Goal: Entertainment & Leisure: Consume media (video, audio)

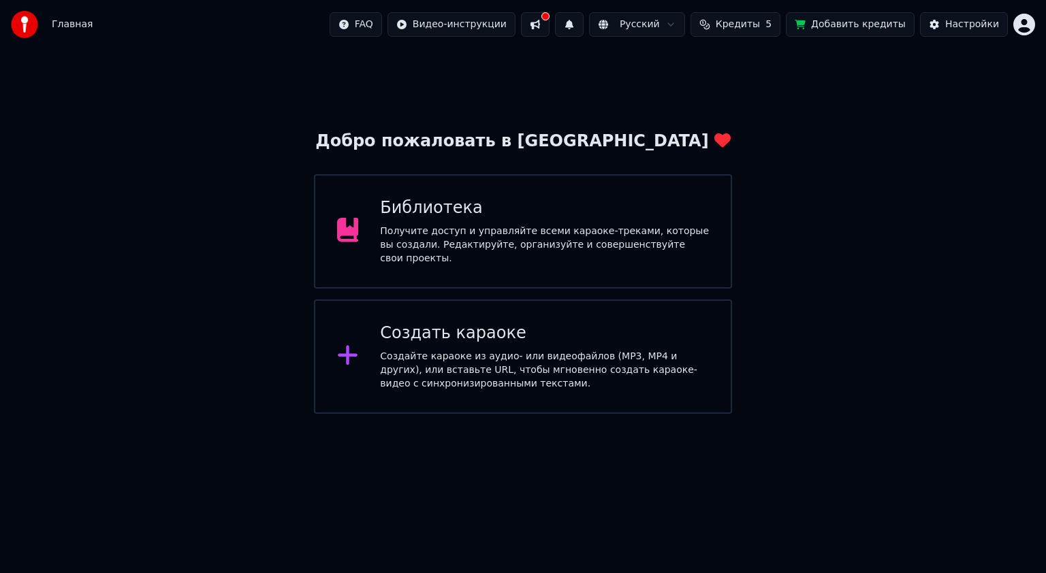
click at [514, 239] on div "Получите доступ и управляйте всеми караоке-треками, которые вы создали. Редакти…" at bounding box center [544, 245] width 329 height 41
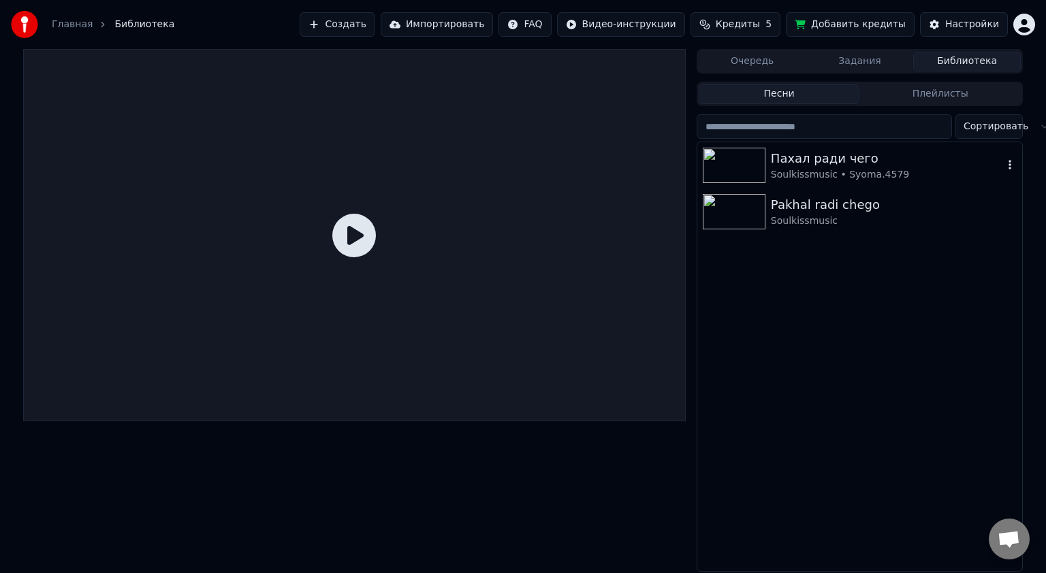
click at [810, 166] on div "Пахал ради чего" at bounding box center [887, 158] width 232 height 19
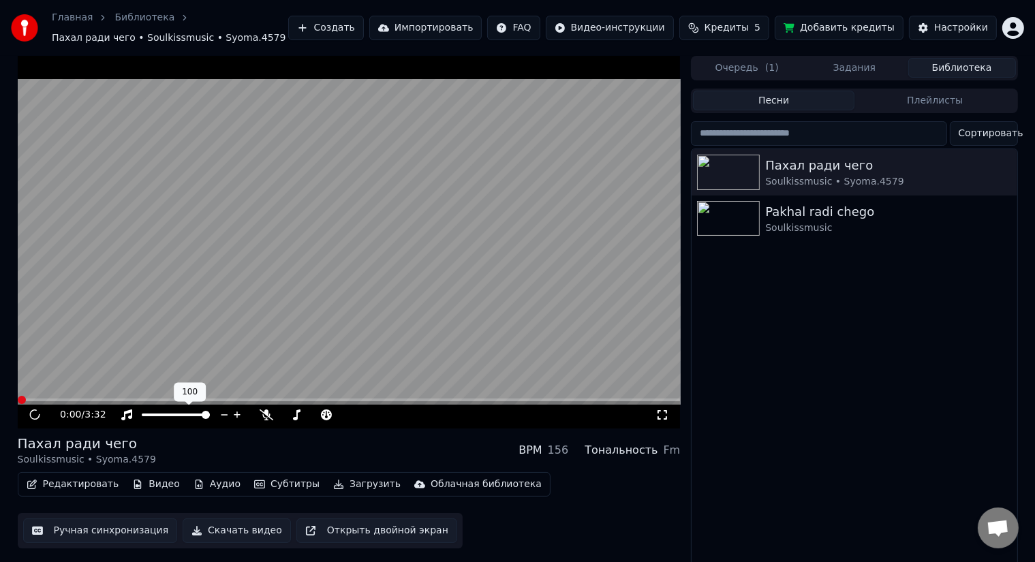
click at [180, 413] on span at bounding box center [176, 414] width 68 height 3
click at [298, 413] on span at bounding box center [315, 414] width 68 height 3
click at [343, 219] on video at bounding box center [349, 242] width 663 height 373
drag, startPoint x: 309, startPoint y: 395, endPoint x: 223, endPoint y: 542, distance: 170.3
click at [178, 554] on div "1:33 / 3:32 Пахал ради чего Soulkissmusic • Syoma.4579 BPM 156 Тональность Fm Р…" at bounding box center [349, 313] width 663 height 514
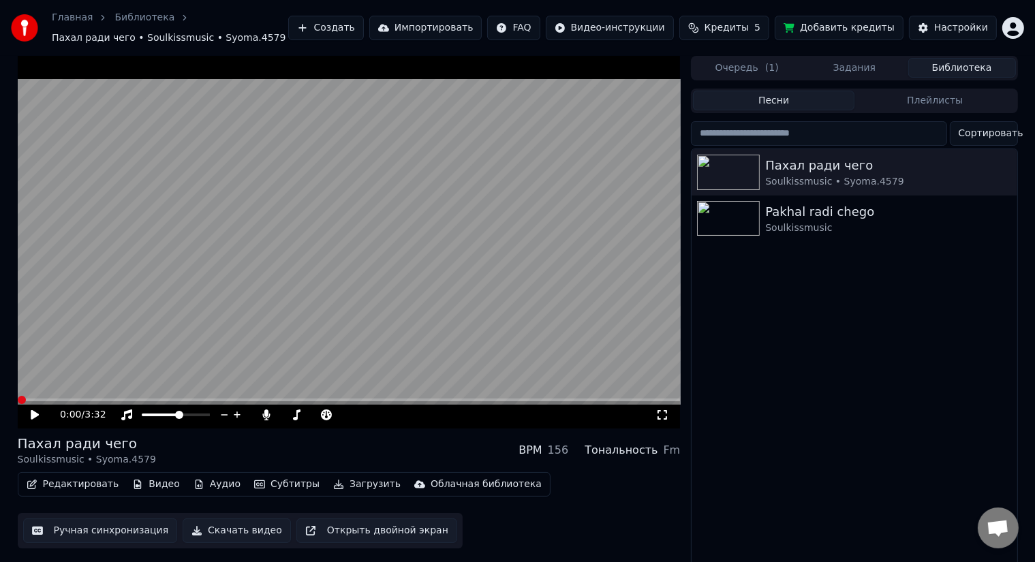
click at [18, 396] on span at bounding box center [22, 400] width 8 height 8
click at [175, 414] on span at bounding box center [179, 415] width 8 height 8
click at [281, 415] on span at bounding box center [285, 415] width 8 height 8
click at [29, 412] on icon at bounding box center [45, 414] width 32 height 11
click at [179, 414] on span at bounding box center [179, 415] width 8 height 8
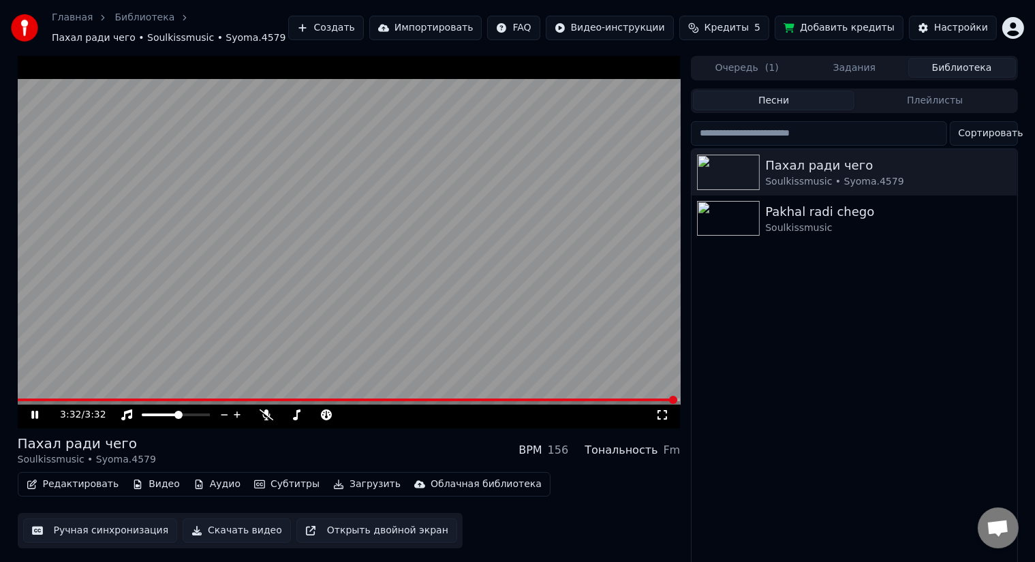
click at [35, 418] on icon at bounding box center [45, 414] width 32 height 11
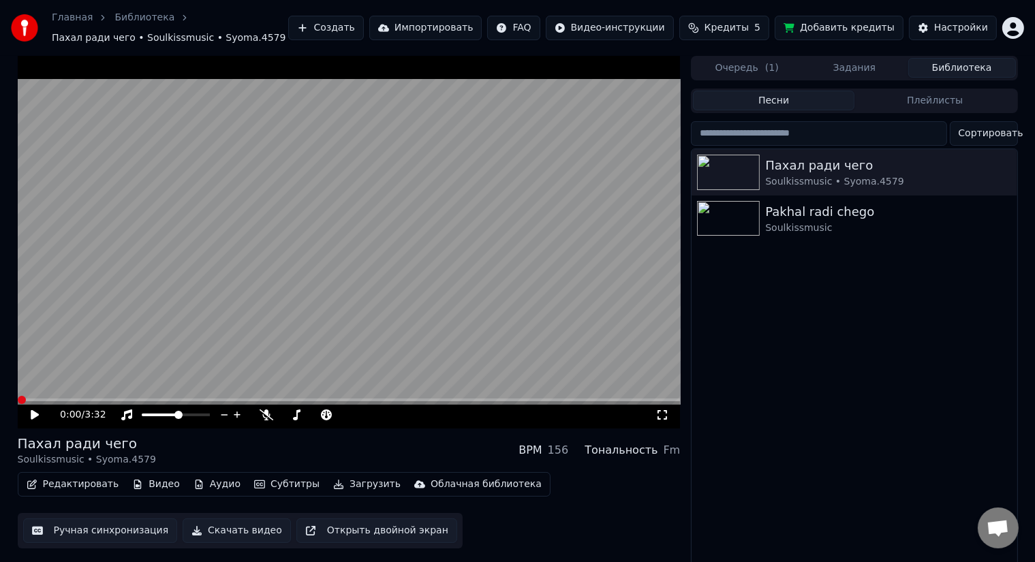
click at [18, 404] on span at bounding box center [22, 400] width 8 height 8
